Goal: Task Accomplishment & Management: Use online tool/utility

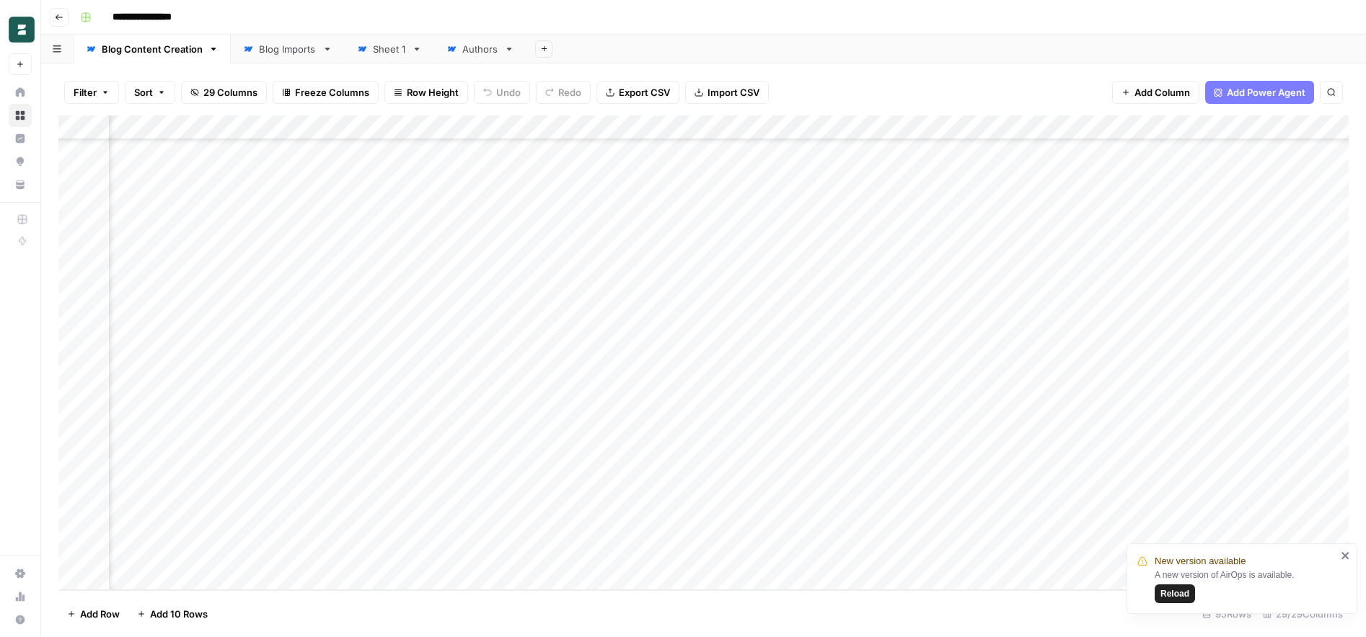
scroll to position [1903, 1181]
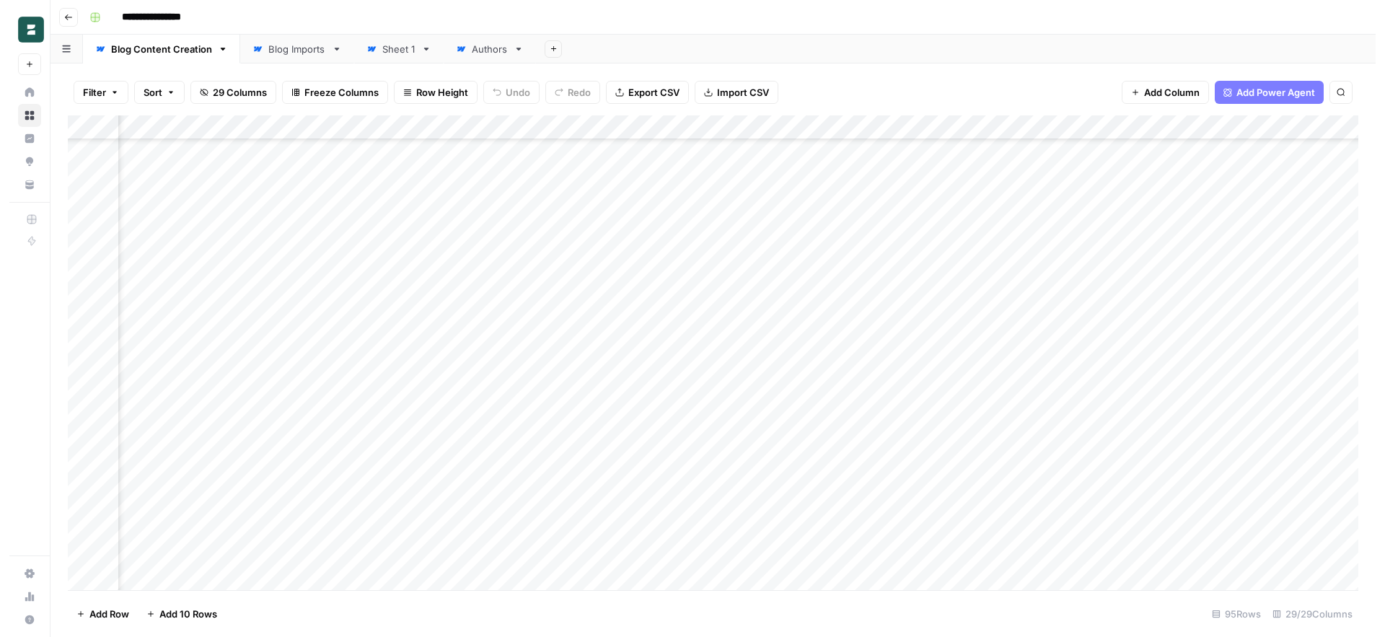
scroll to position [1903, 2219]
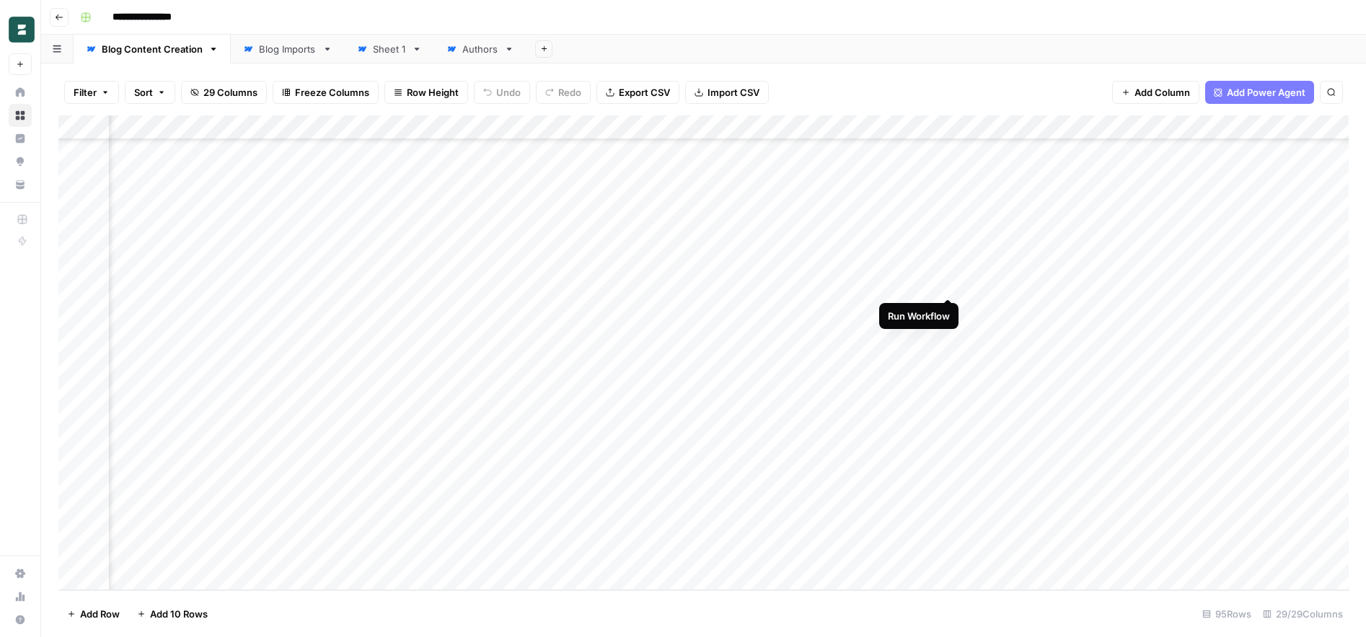
click at [952, 284] on div "Add Column" at bounding box center [703, 352] width 1291 height 475
click at [1082, 284] on div "Add Column" at bounding box center [703, 352] width 1291 height 475
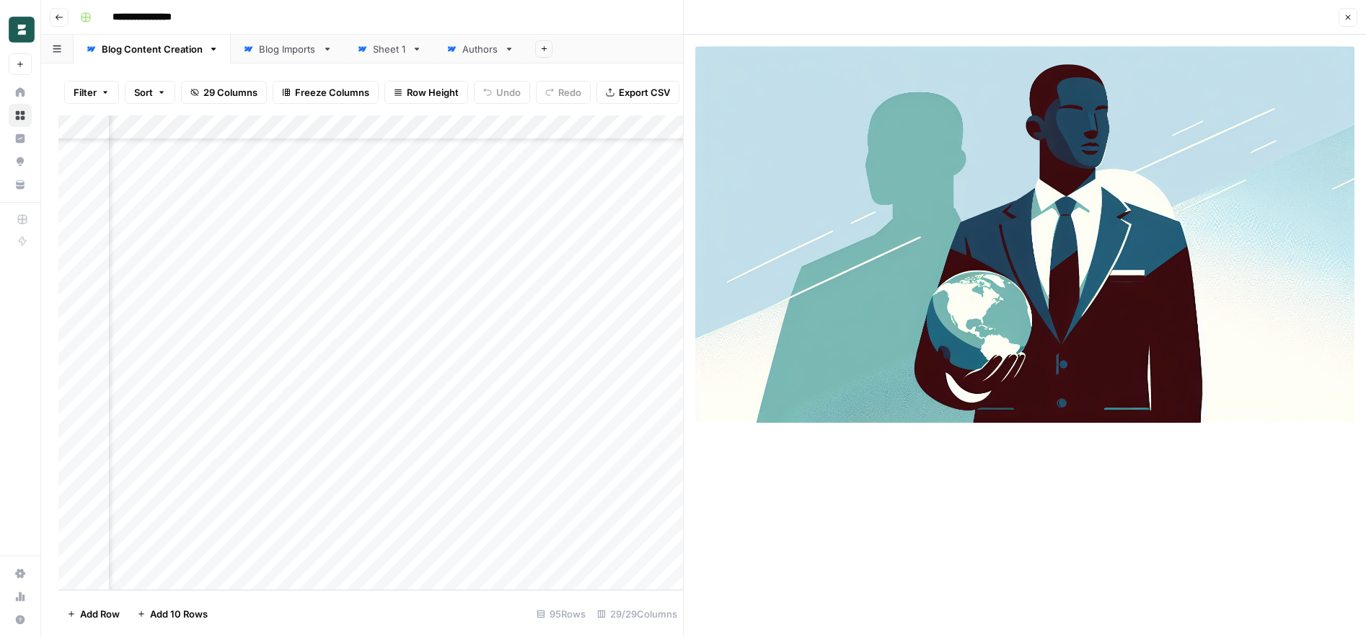
click at [1348, 19] on icon "button" at bounding box center [1348, 17] width 9 height 9
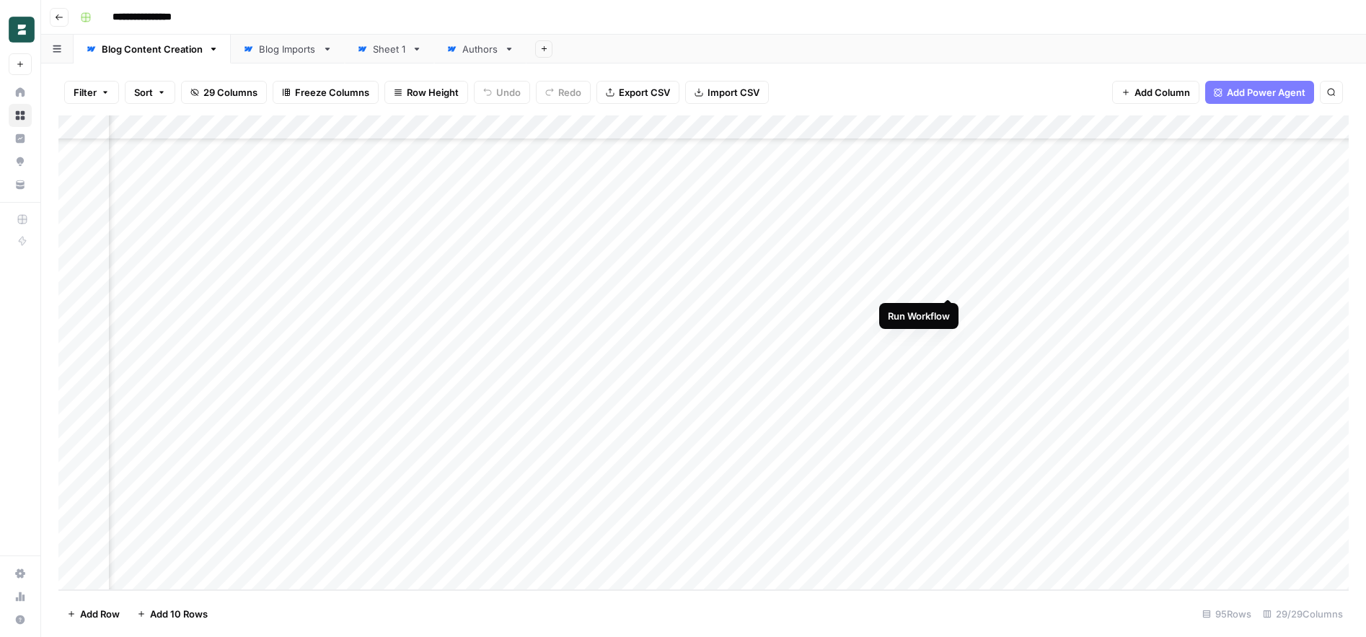
click at [950, 284] on div "Add Column" at bounding box center [703, 352] width 1291 height 475
click at [1084, 286] on div "Add Column" at bounding box center [703, 352] width 1291 height 475
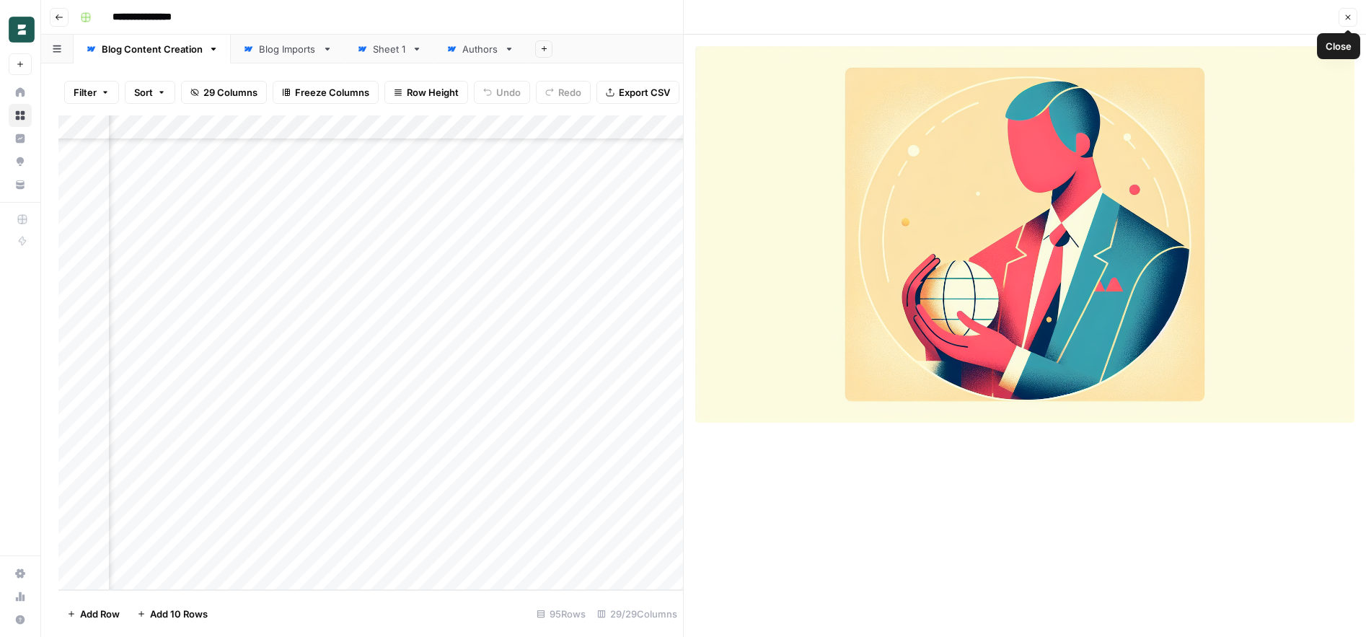
click at [1348, 19] on icon "button" at bounding box center [1348, 17] width 9 height 9
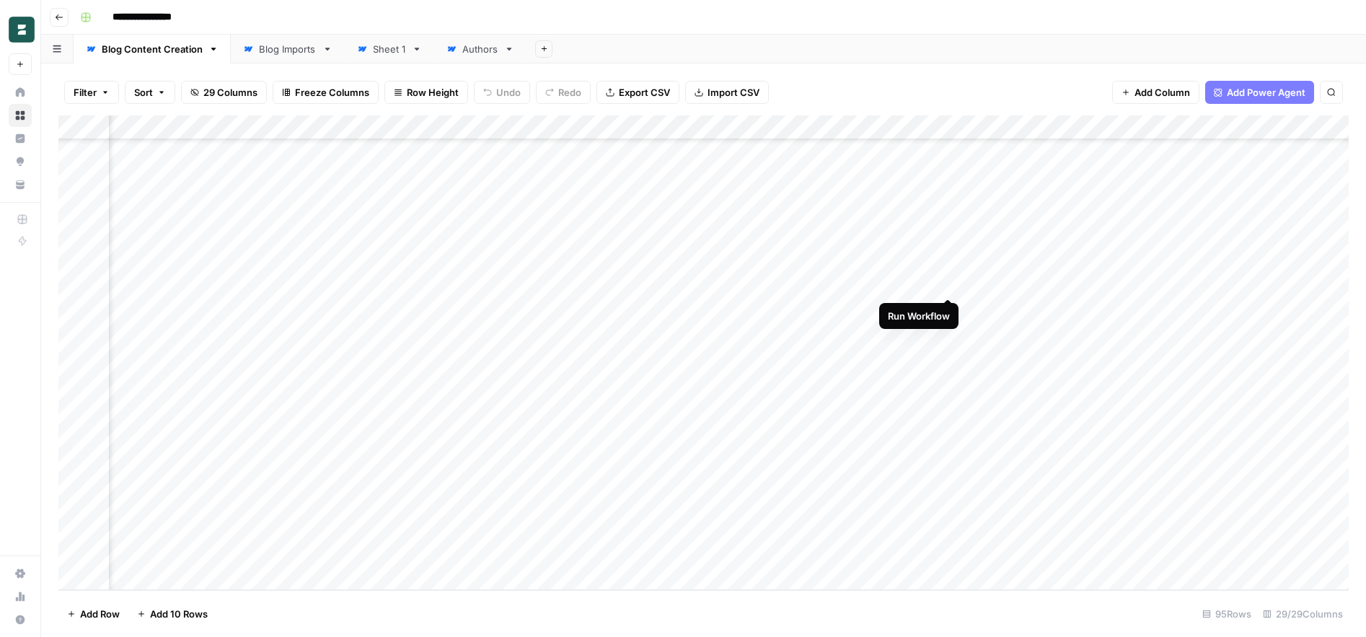
click at [947, 284] on div "Add Column" at bounding box center [703, 352] width 1291 height 475
click at [1080, 285] on div "Add Column" at bounding box center [703, 352] width 1291 height 475
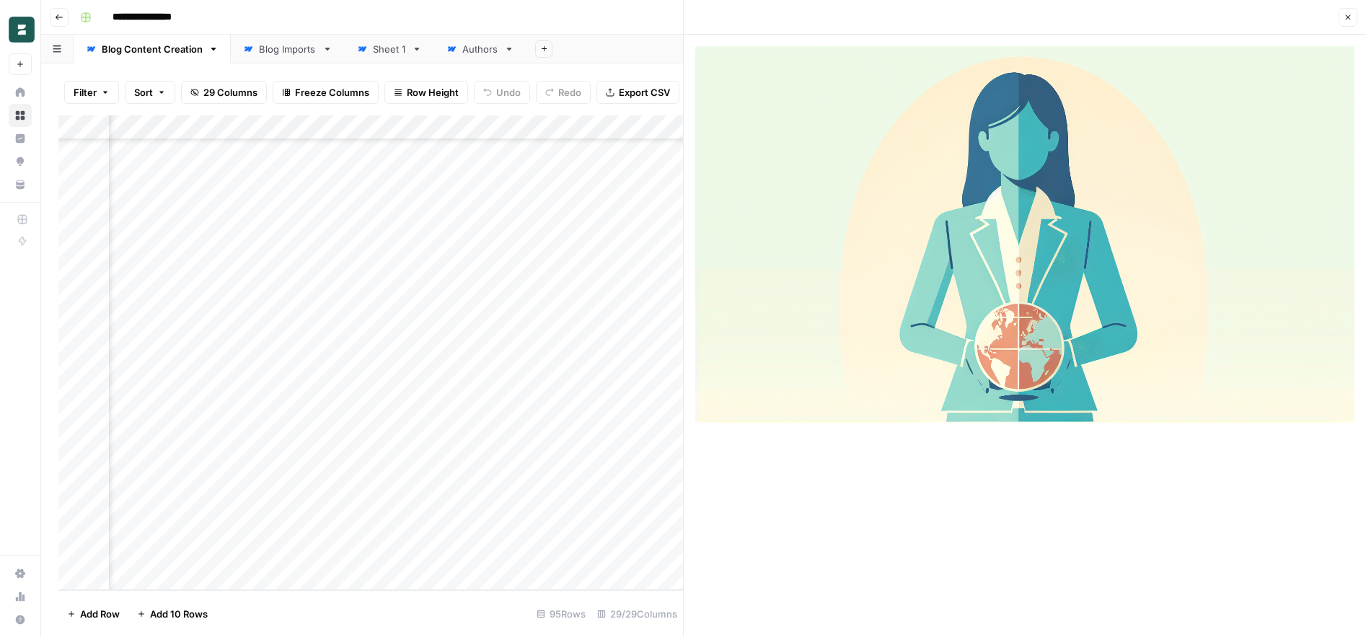
click at [1350, 18] on icon "button" at bounding box center [1348, 17] width 9 height 9
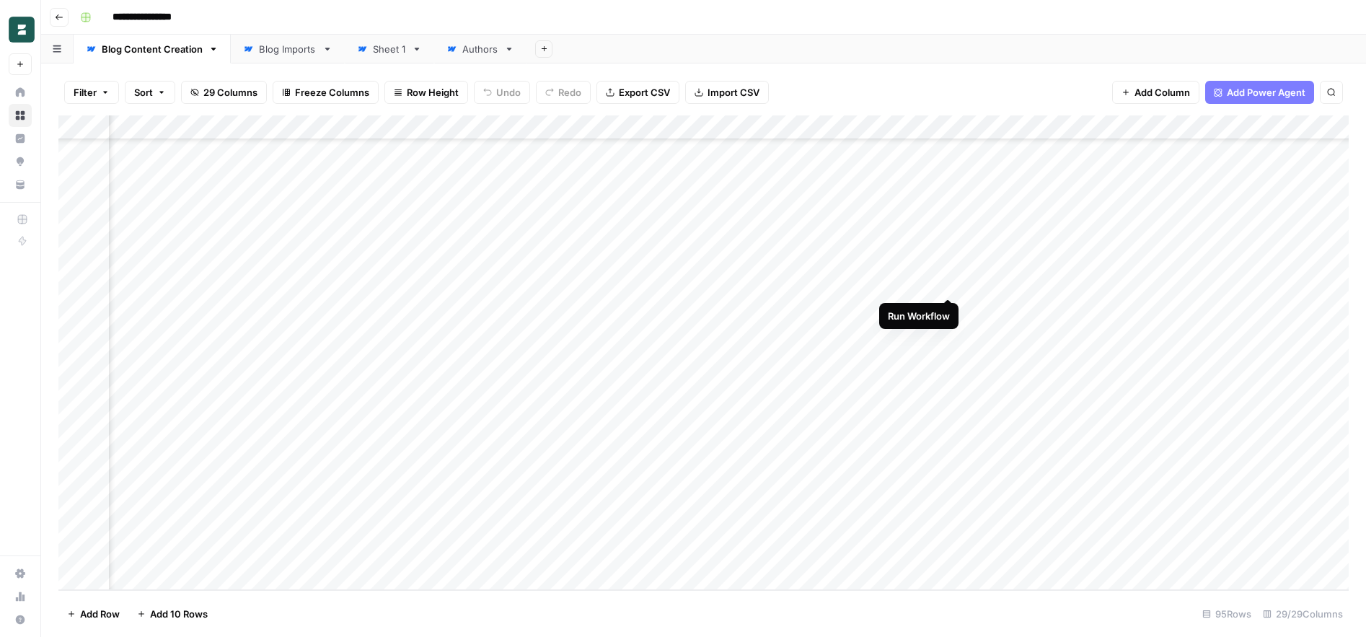
click at [948, 285] on div "Add Column" at bounding box center [703, 352] width 1291 height 475
click at [1080, 285] on div "Add Column" at bounding box center [703, 352] width 1291 height 475
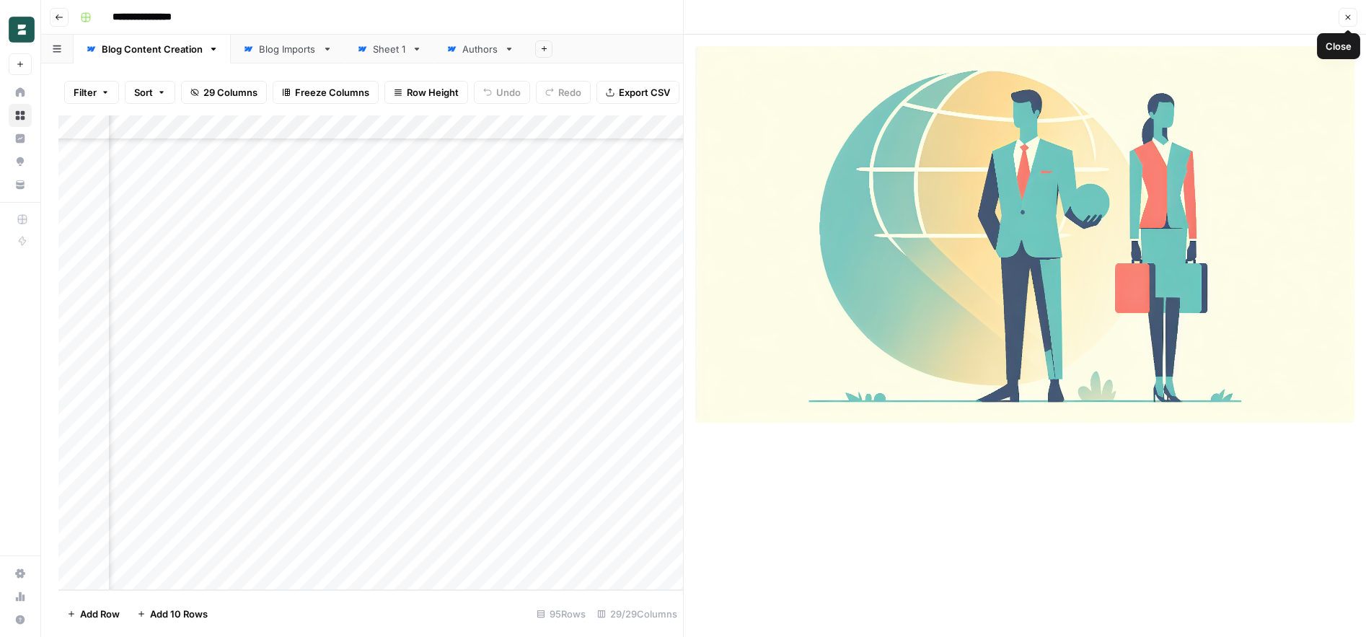
click at [1345, 16] on icon "button" at bounding box center [1348, 17] width 9 height 9
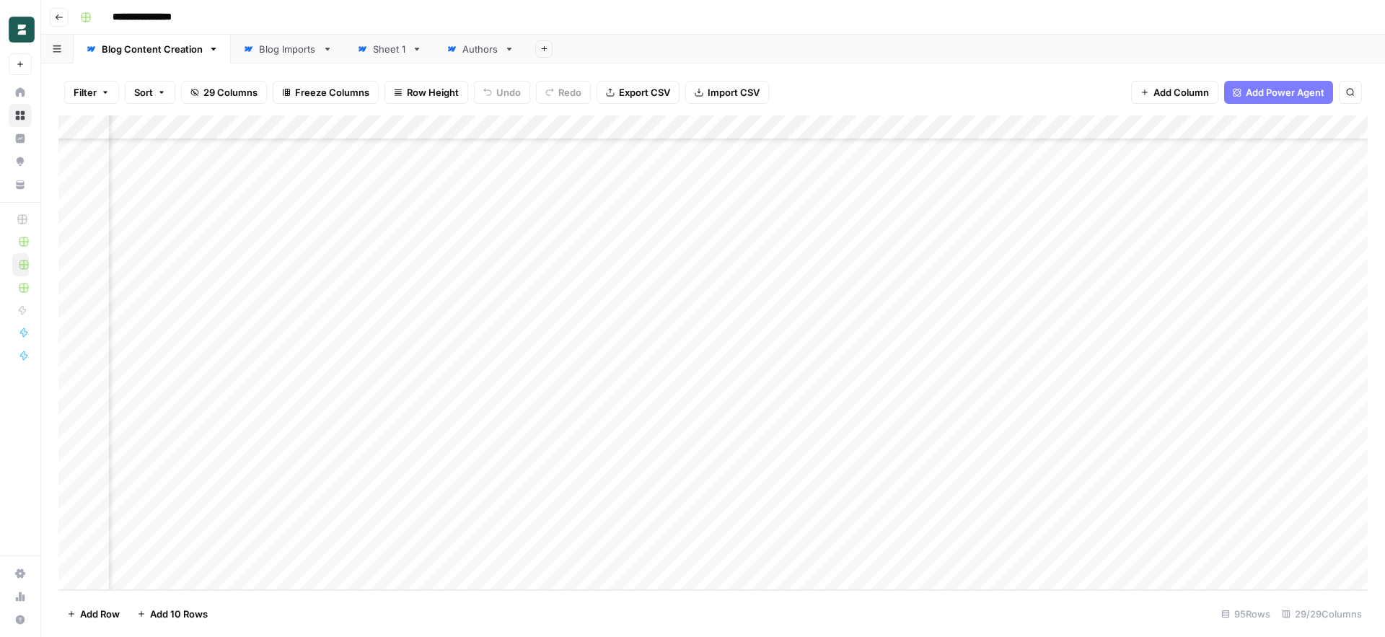
click at [951, 285] on div "Add Column" at bounding box center [712, 352] width 1309 height 475
click at [1079, 286] on div "Add Column" at bounding box center [712, 352] width 1309 height 475
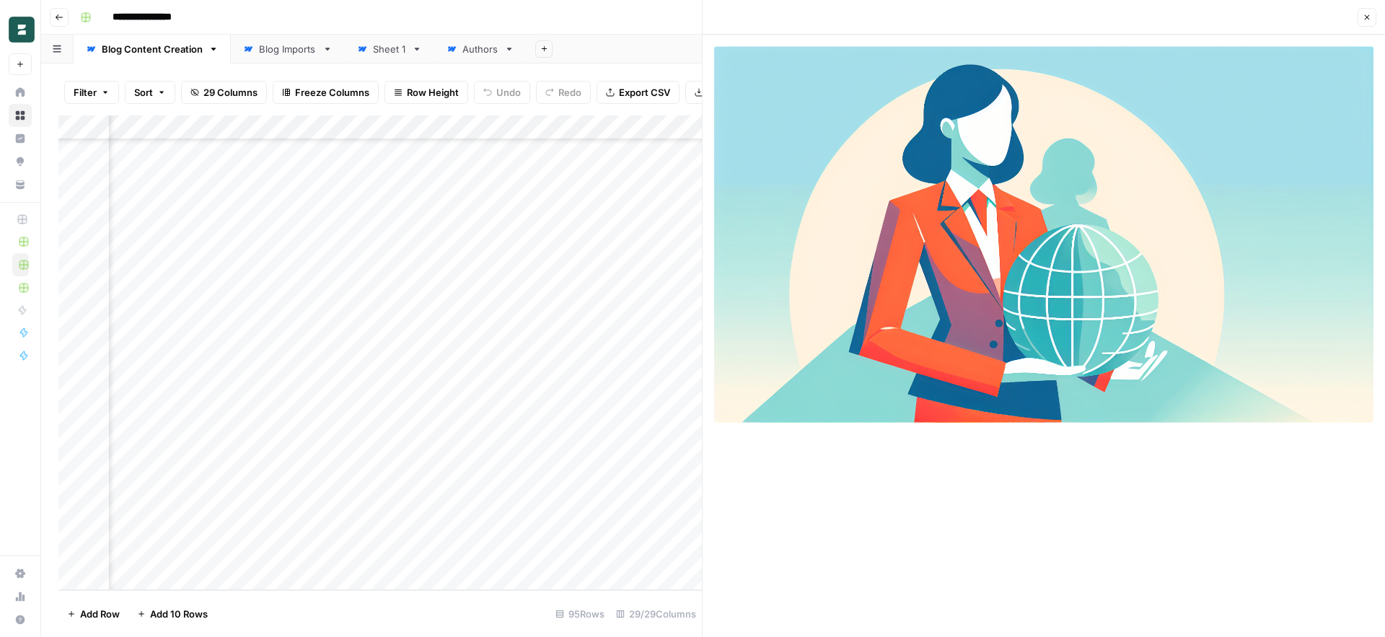
click at [1366, 19] on icon "button" at bounding box center [1367, 17] width 9 height 9
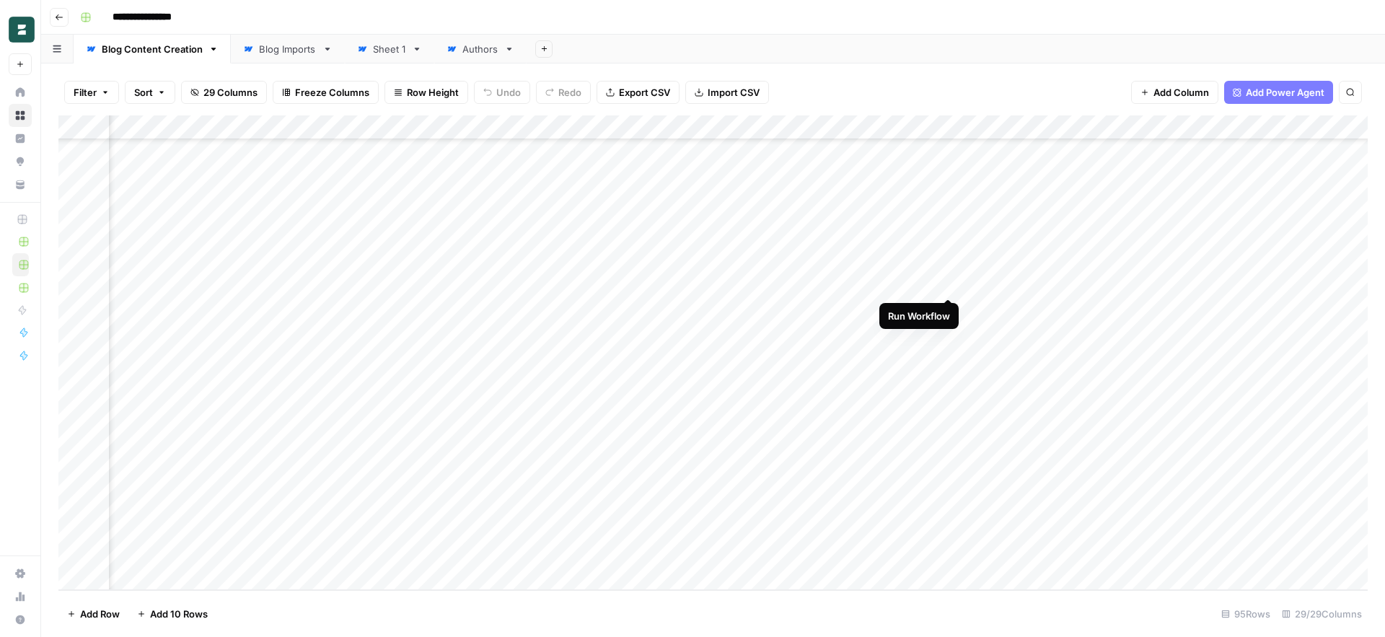
click at [950, 286] on div "Add Column" at bounding box center [712, 352] width 1309 height 475
click at [1081, 285] on div "Add Column" at bounding box center [712, 352] width 1309 height 475
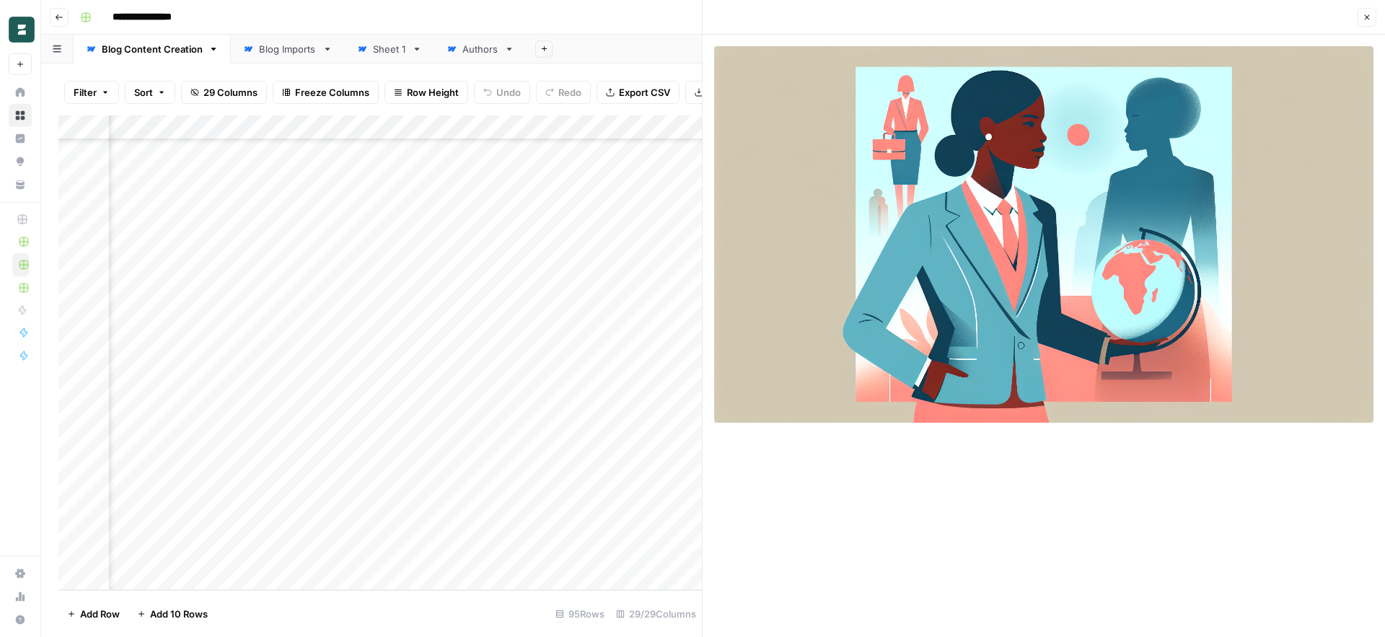
click at [1366, 16] on button "Close" at bounding box center [1367, 17] width 19 height 19
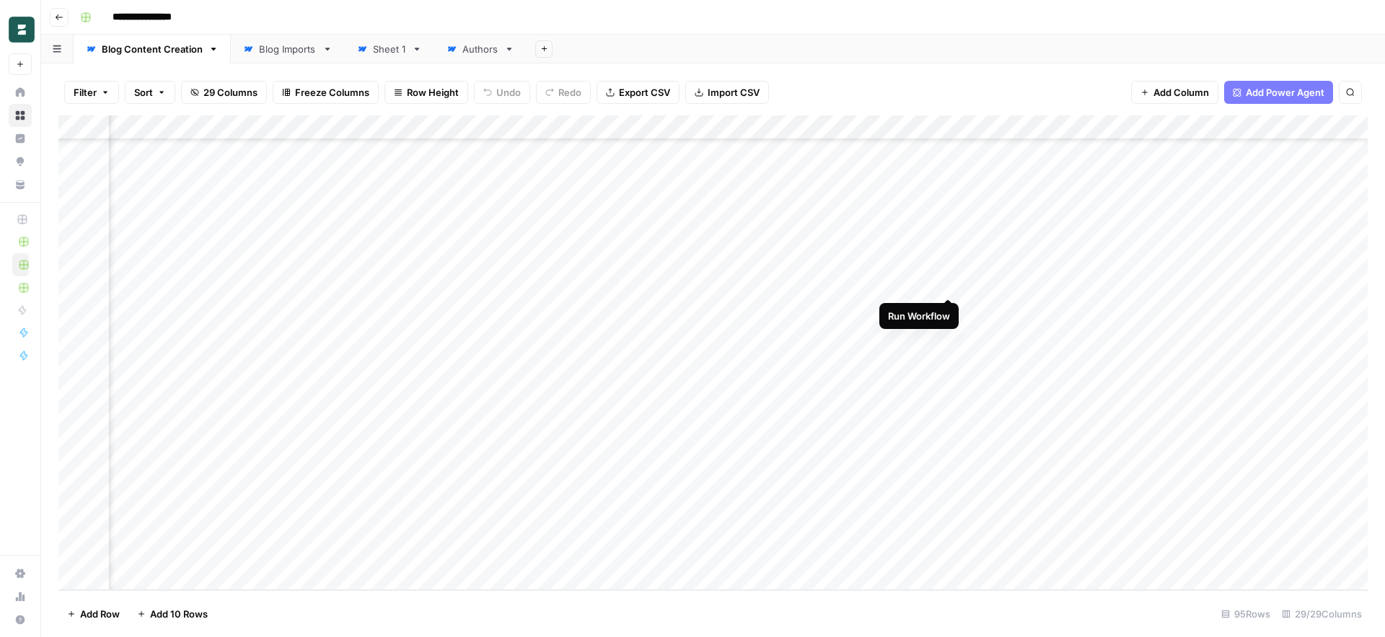
click at [949, 286] on div "Add Column" at bounding box center [712, 352] width 1309 height 475
click at [1081, 283] on div "Add Column" at bounding box center [712, 352] width 1309 height 475
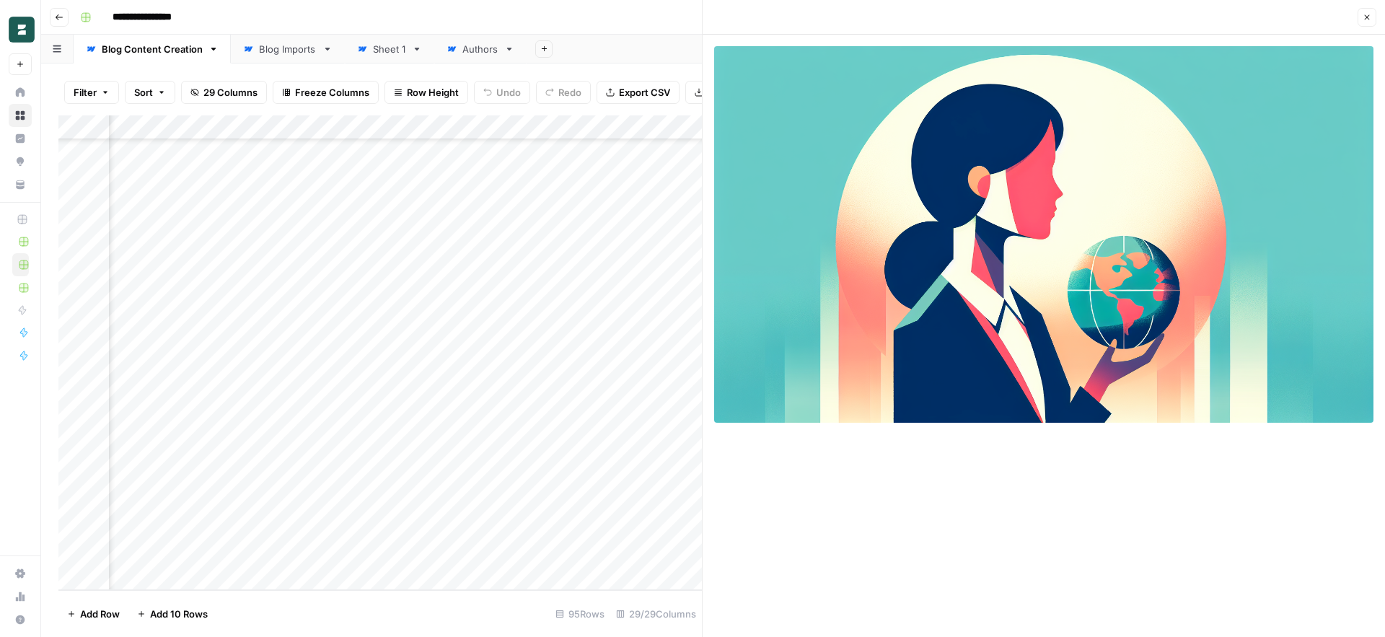
click at [1366, 19] on icon "button" at bounding box center [1367, 17] width 9 height 9
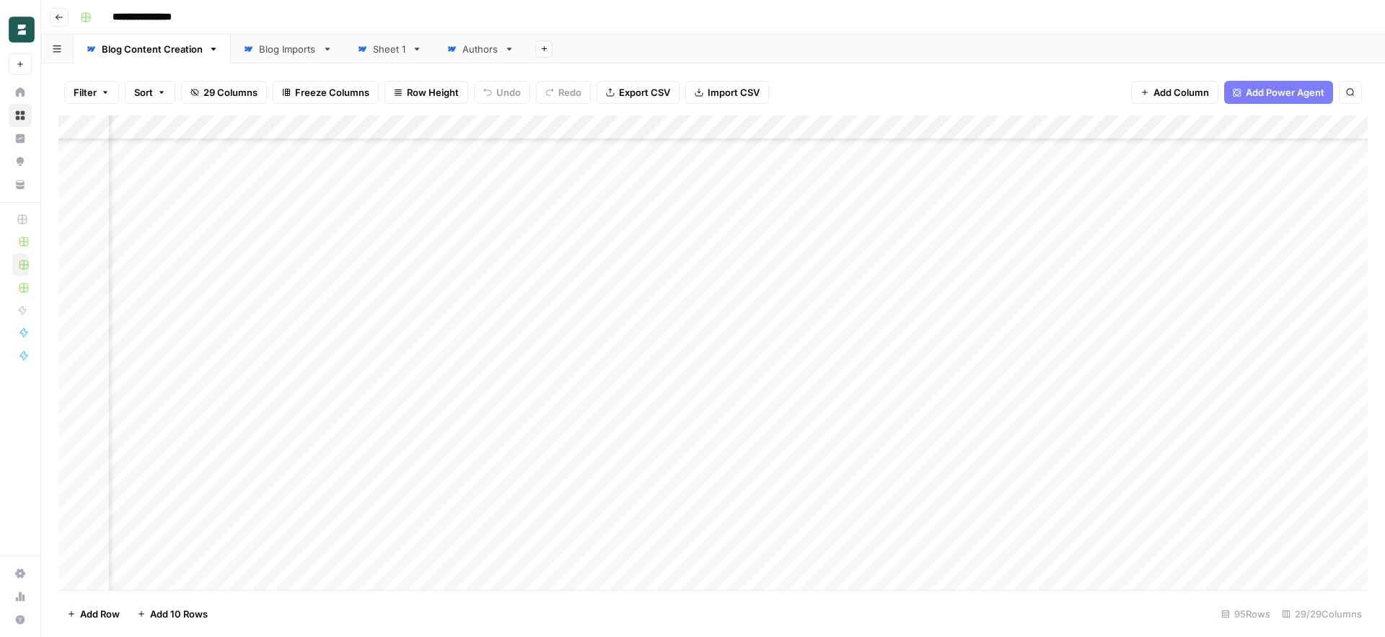
scroll to position [1903, 2219]
